Goal: Task Accomplishment & Management: Manage account settings

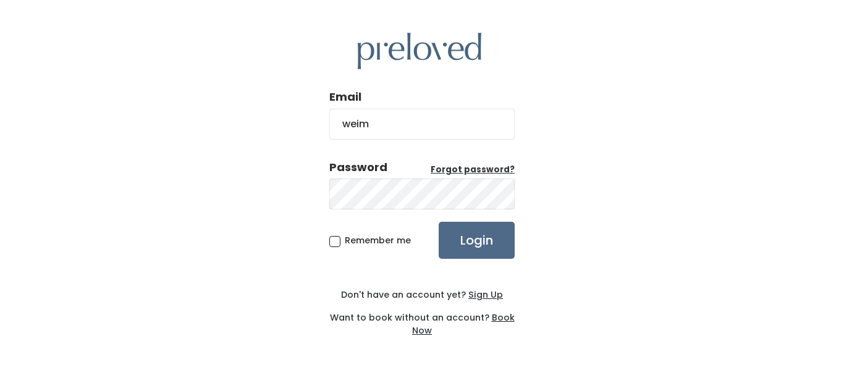
type input "[EMAIL_ADDRESS][DOMAIN_NAME]"
click at [345, 238] on span "Remember me" at bounding box center [378, 240] width 66 height 12
click at [345, 238] on input "Remember me" at bounding box center [349, 238] width 8 height 8
checkbox input "true"
click at [461, 239] on input "Login" at bounding box center [477, 240] width 76 height 37
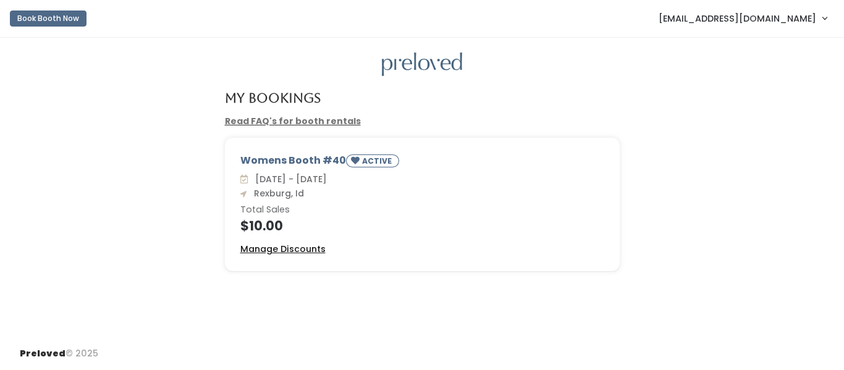
click at [307, 245] on u "Manage Discounts" at bounding box center [282, 249] width 85 height 12
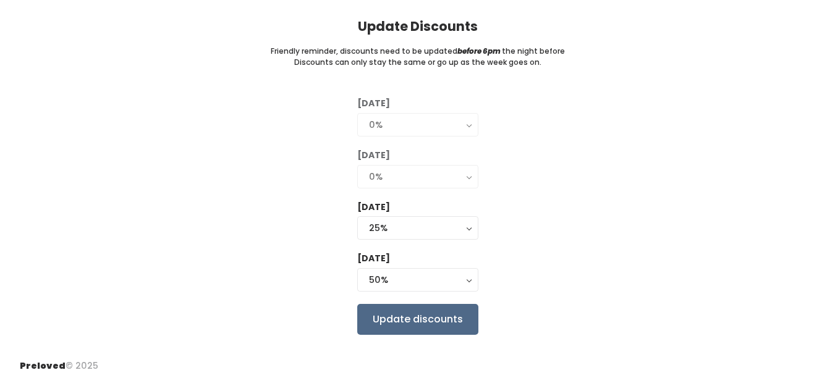
scroll to position [99, 0]
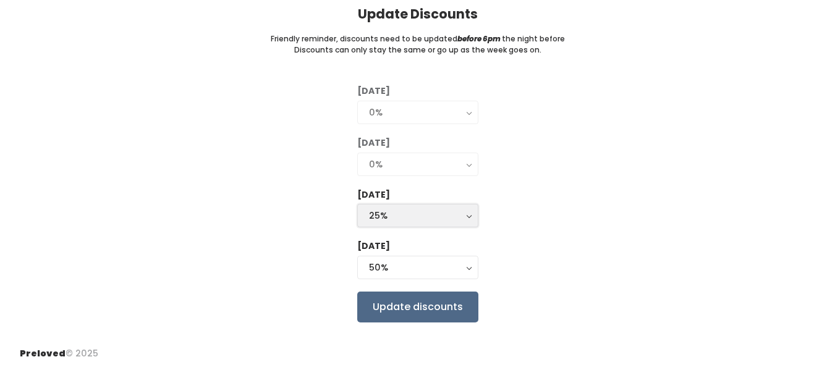
click at [393, 219] on div "25%" at bounding box center [418, 216] width 98 height 14
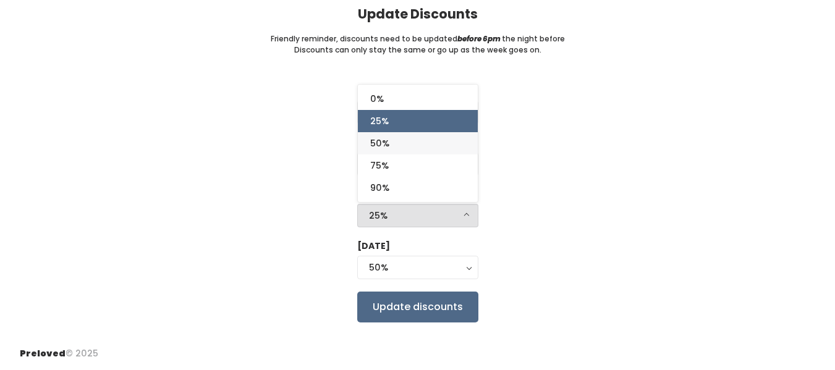
click at [391, 146] on link "50%" at bounding box center [418, 143] width 120 height 22
select select "50%"
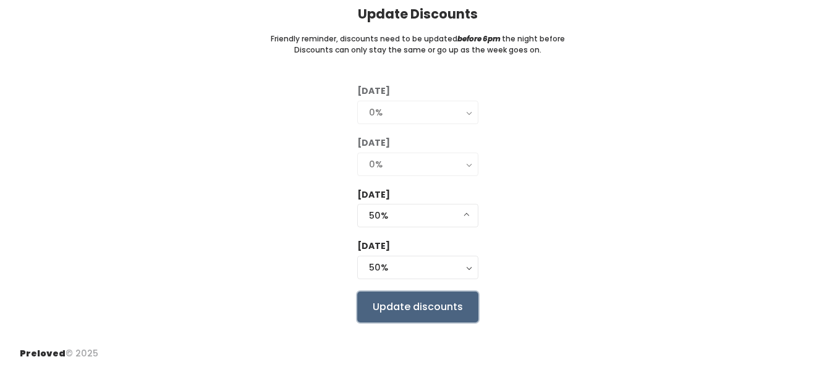
click at [402, 308] on input "Update discounts" at bounding box center [417, 307] width 121 height 31
